Goal: Information Seeking & Learning: Learn about a topic

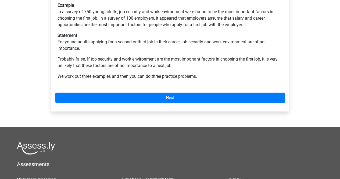
scroll to position [191, 0]
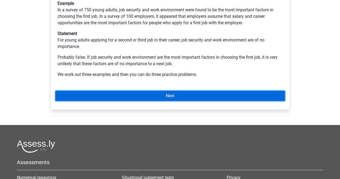
click at [114, 91] on link "Next" at bounding box center [170, 96] width 230 height 10
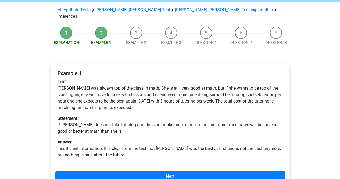
scroll to position [39, 0]
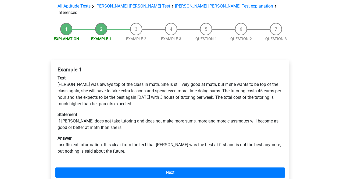
click at [202, 24] on li "Question 1" at bounding box center [206, 32] width 35 height 19
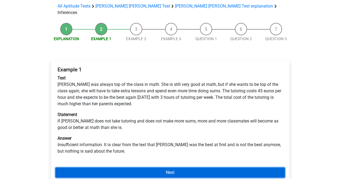
click at [177, 167] on link "Next" at bounding box center [170, 172] width 230 height 10
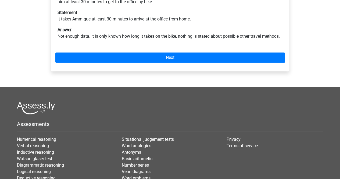
scroll to position [138, 0]
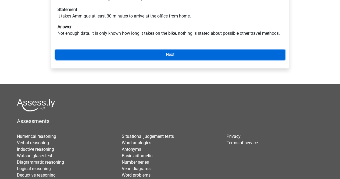
click at [181, 50] on link "Next" at bounding box center [170, 55] width 230 height 10
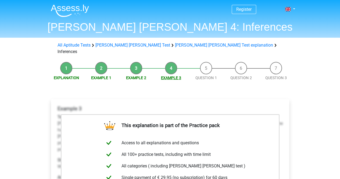
scroll to position [126, 0]
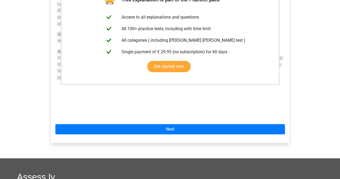
click at [172, 129] on div "This explanation is part of the Practice pack Access to all explanations and qu…" at bounding box center [170, 58] width 238 height 170
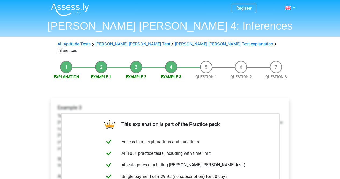
scroll to position [0, 0]
